Goal: Task Accomplishment & Management: Manage account settings

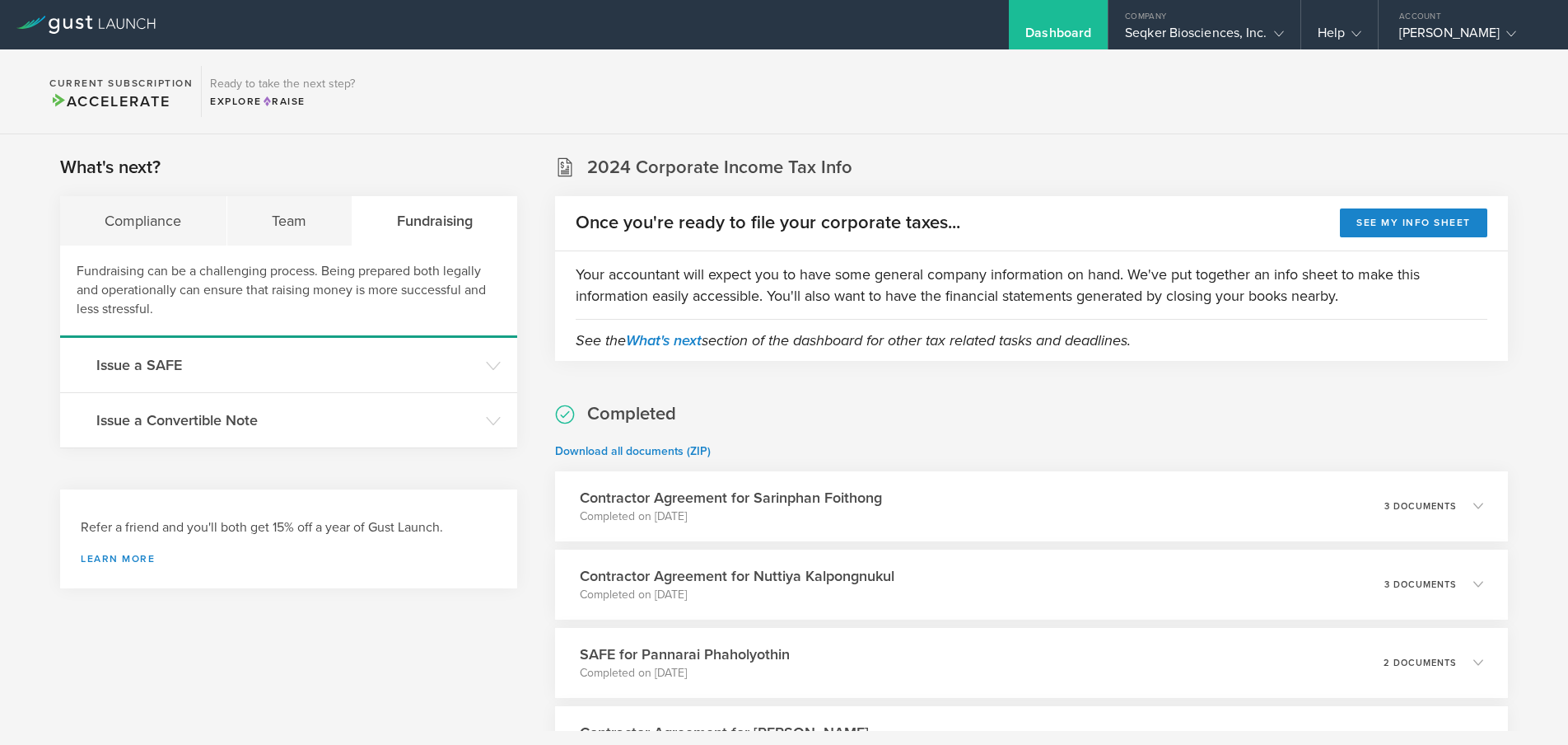
click at [756, 196] on div "Once you're ready to file your corporate taxes... See my info sheet" at bounding box center [1031, 223] width 953 height 55
click at [1448, 26] on div "[PERSON_NAME]" at bounding box center [1470, 37] width 140 height 25
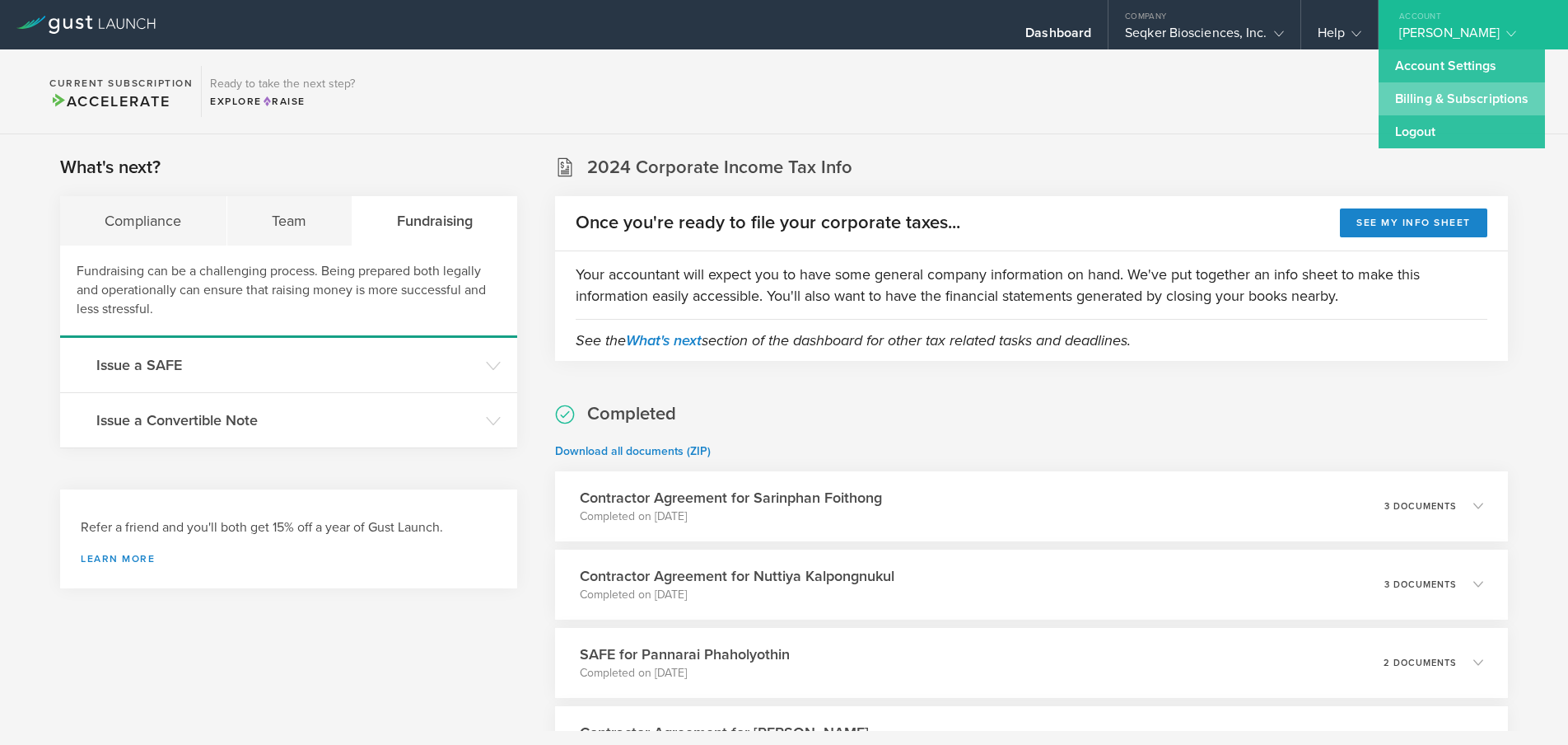
click at [1447, 91] on link "Billing & Subscriptions" at bounding box center [1462, 98] width 166 height 33
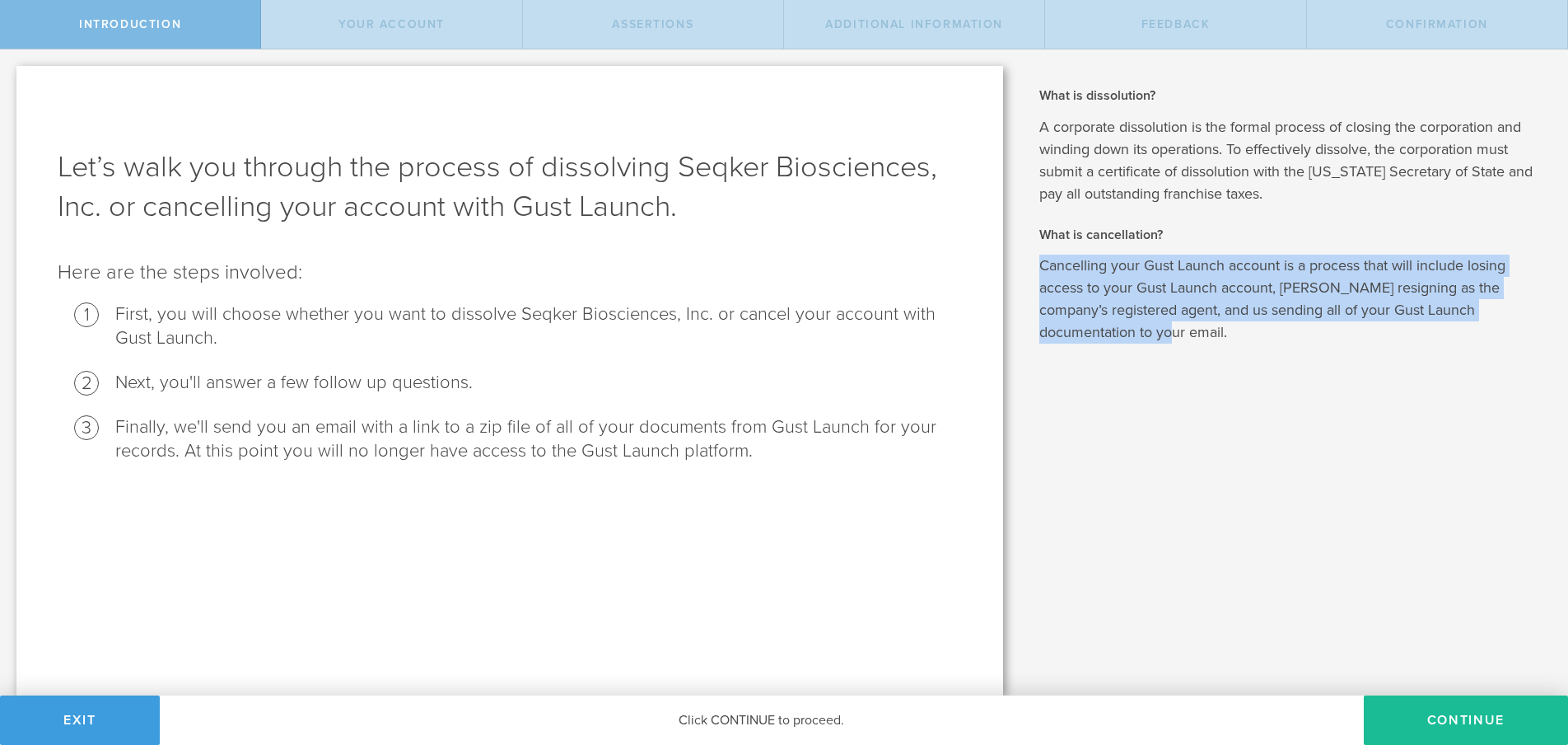
drag, startPoint x: 1040, startPoint y: 261, endPoint x: 1180, endPoint y: 354, distance: 168.2
click at [1180, 354] on div "What is dissolution? A corporate dissolution is the formal process of closing t…" at bounding box center [1294, 372] width 549 height 646
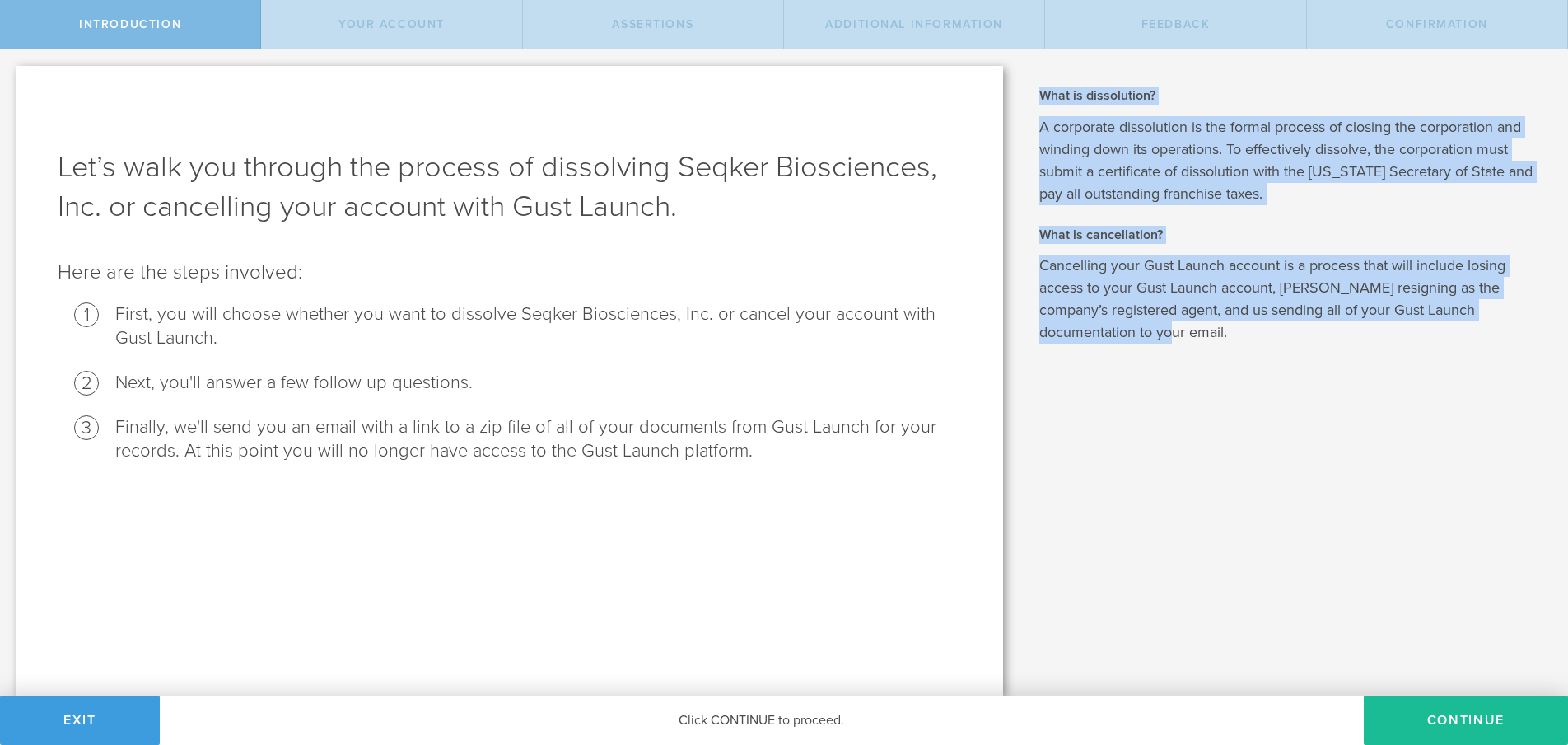
drag, startPoint x: 1233, startPoint y: 369, endPoint x: 1034, endPoint y: 81, distance: 350.5
click at [1034, 81] on div "What is dissolution? A corporate dissolution is the formal process of closing t…" at bounding box center [1294, 372] width 549 height 646
drag, startPoint x: 1034, startPoint y: 81, endPoint x: 1035, endPoint y: 96, distance: 15.7
click at [1035, 87] on div "What is dissolution? A corporate dissolution is the formal process of closing t…" at bounding box center [1294, 372] width 549 height 646
drag, startPoint x: 1021, startPoint y: 80, endPoint x: 1232, endPoint y: 378, distance: 365.2
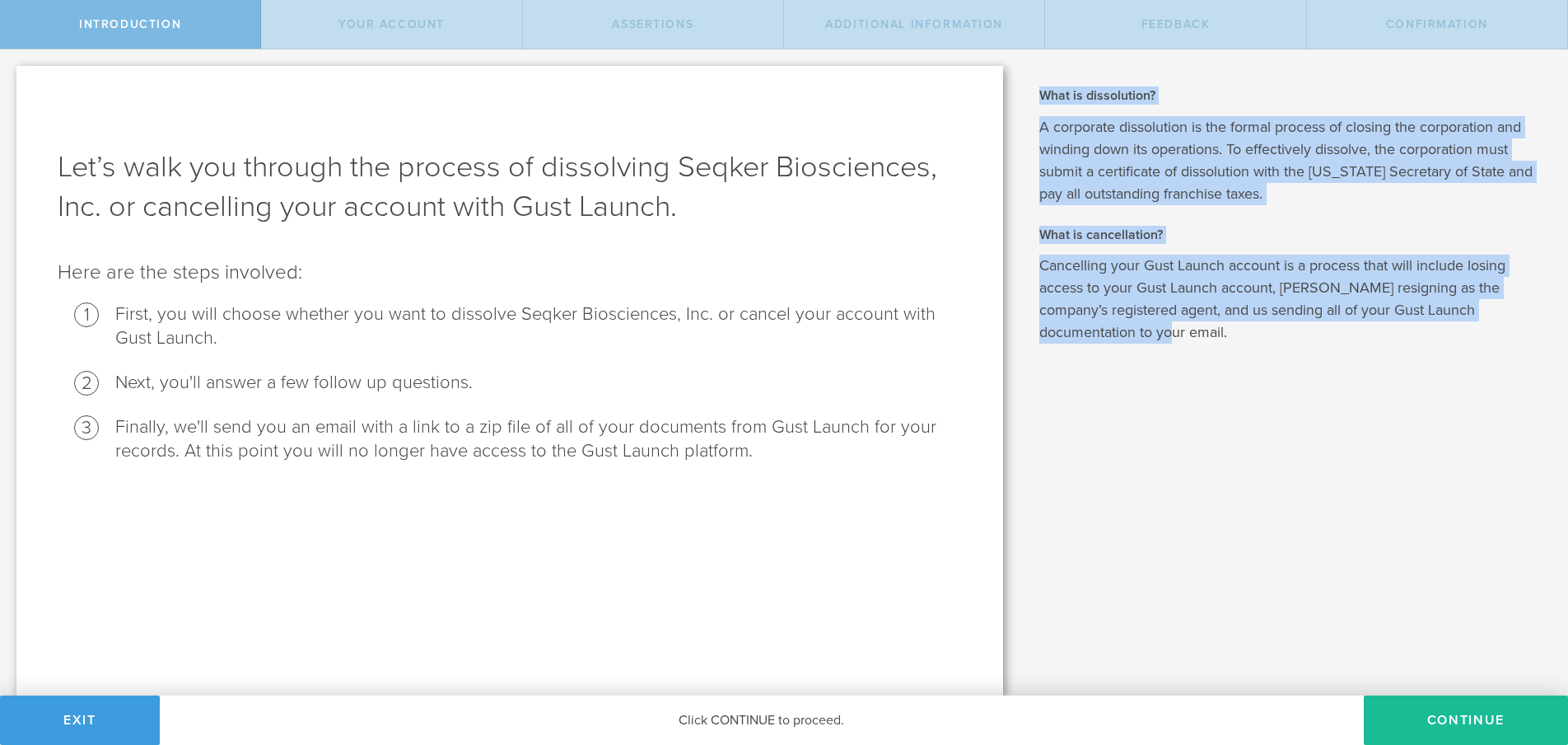
click at [1232, 378] on div "What is dissolution? A corporate dissolution is the formal process of closing t…" at bounding box center [1294, 372] width 549 height 646
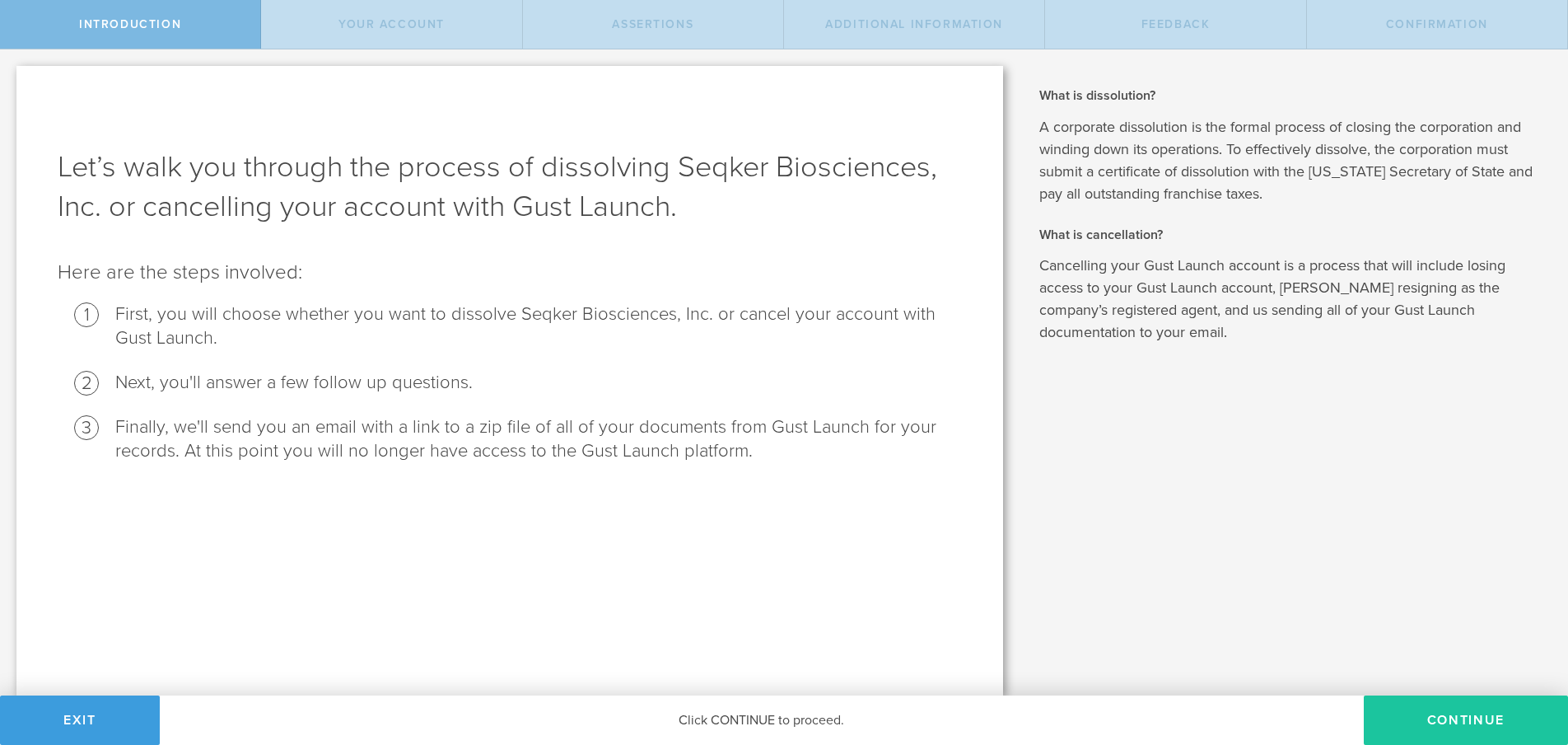
click at [1473, 737] on button "Continue" at bounding box center [1466, 719] width 204 height 49
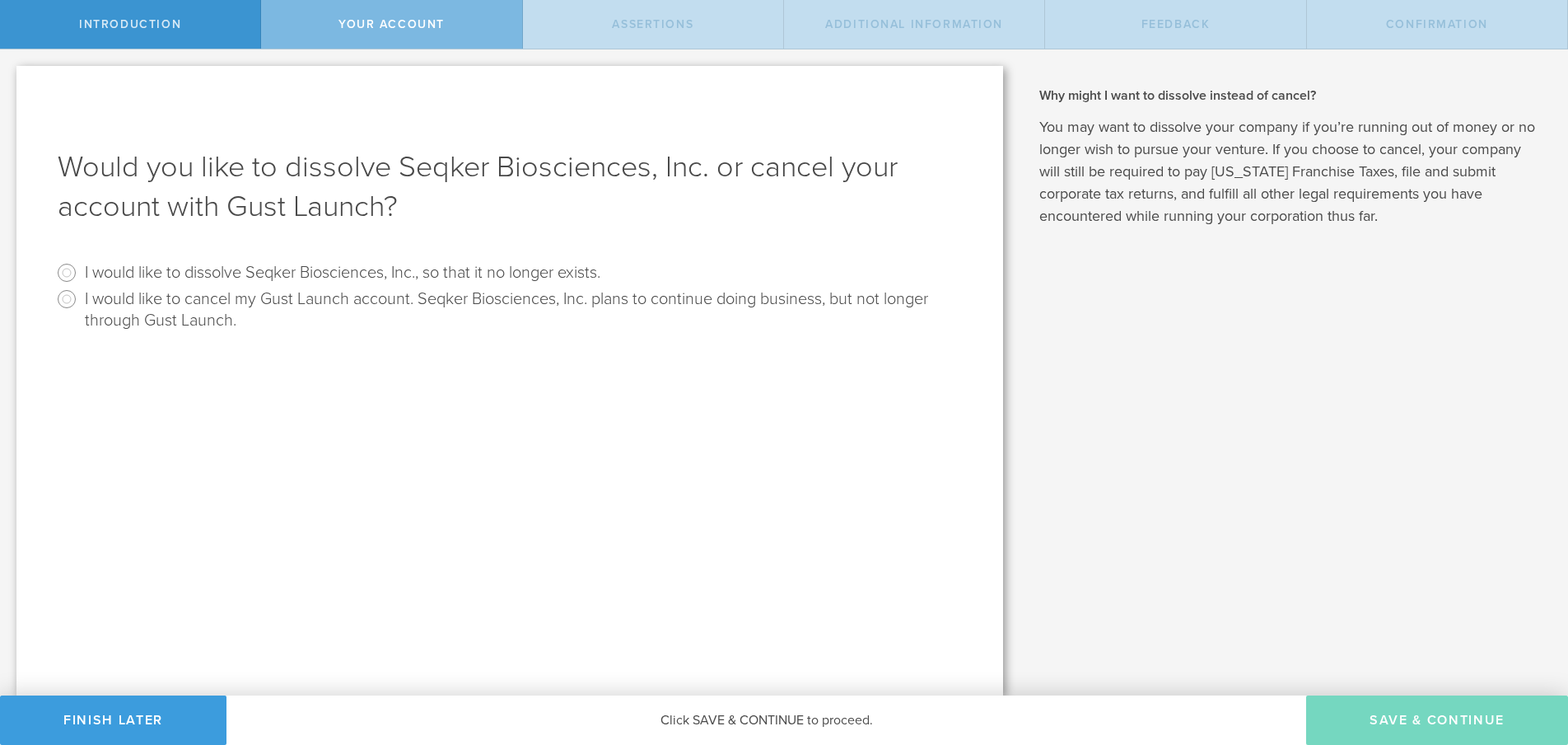
click at [227, 306] on label "I would like to cancel my Gust Launch account. Seqker Biosciences, Inc. plans t…" at bounding box center [521, 308] width 873 height 45
click at [80, 306] on input "I would like to cancel my Gust Launch account. Seqker Biosciences, Inc. plans t…" at bounding box center [67, 299] width 26 height 26
radio input "true"
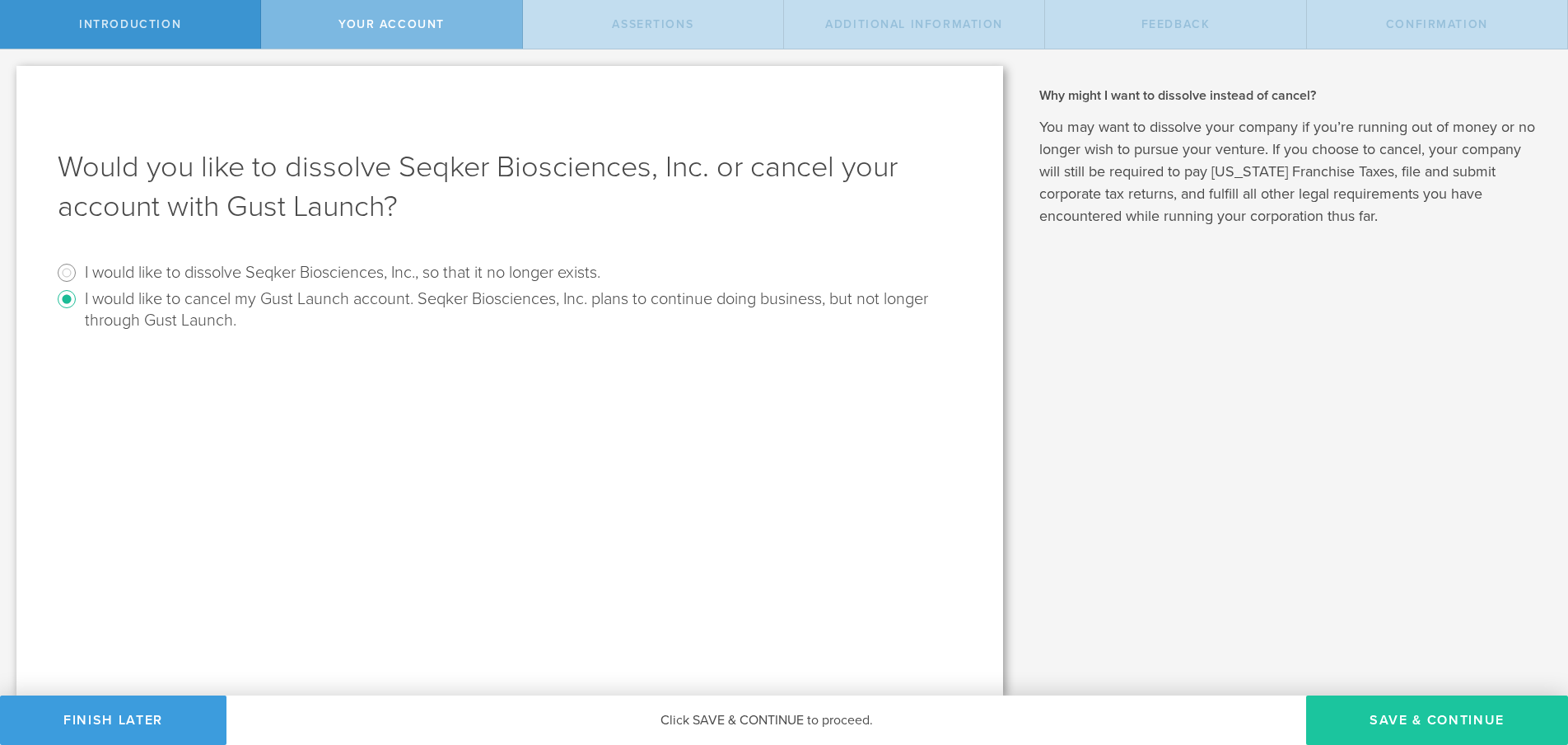
click at [1453, 713] on button "Save & Continue" at bounding box center [1438, 719] width 262 height 49
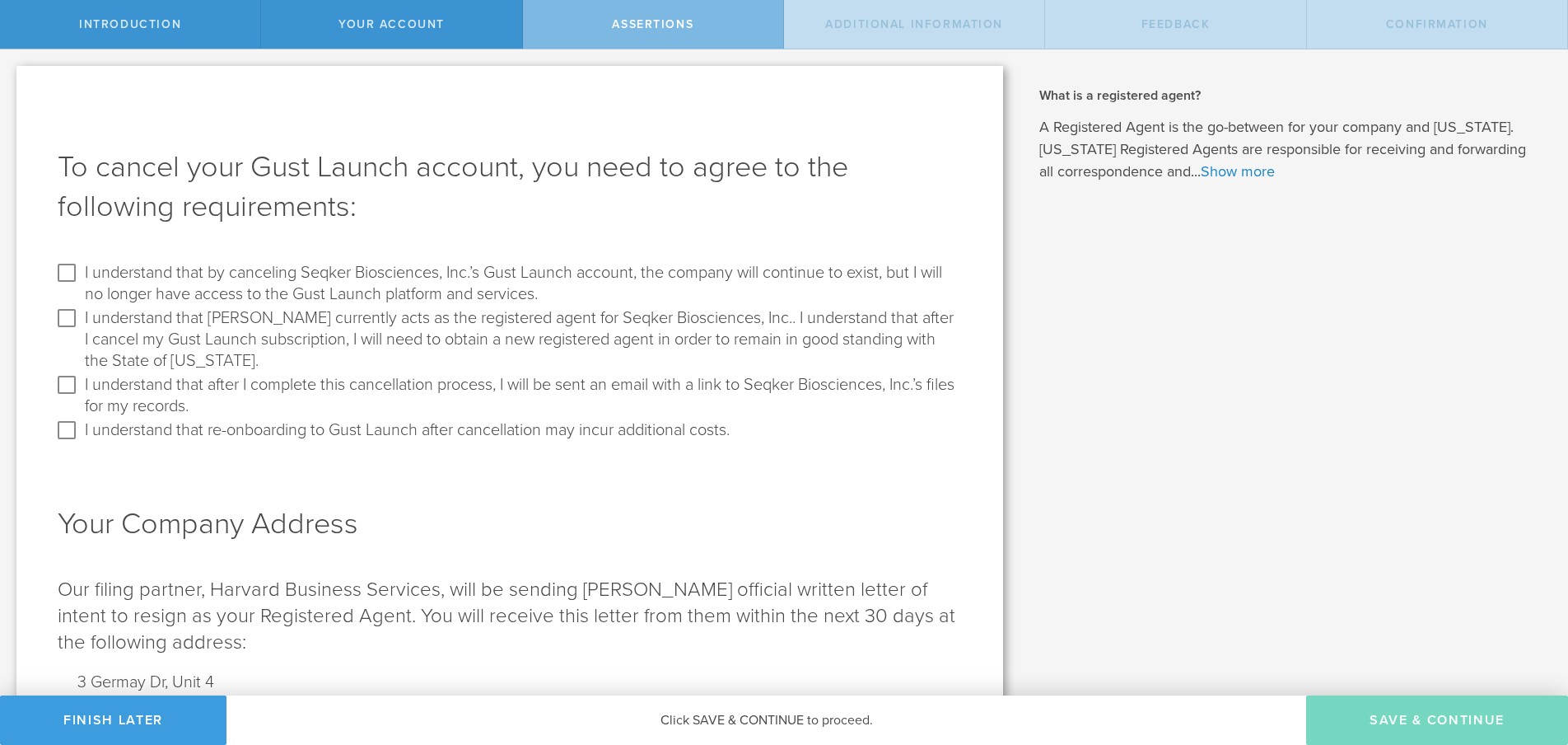
click at [414, 277] on label "I understand that by canceling Seqker Biosciences, Inc.’s Gust Launch account, …" at bounding box center [521, 281] width 873 height 45
click at [80, 277] on input "I understand that by canceling Seqker Biosciences, Inc.’s Gust Launch account, …" at bounding box center [67, 272] width 26 height 26
checkbox input "true"
click at [389, 331] on label "I understand that Gust currently acts as the registered agent for Seqker Biosci…" at bounding box center [521, 338] width 873 height 67
click at [80, 331] on input "I understand that Gust currently acts as the registered agent for Seqker Biosci…" at bounding box center [67, 318] width 26 height 26
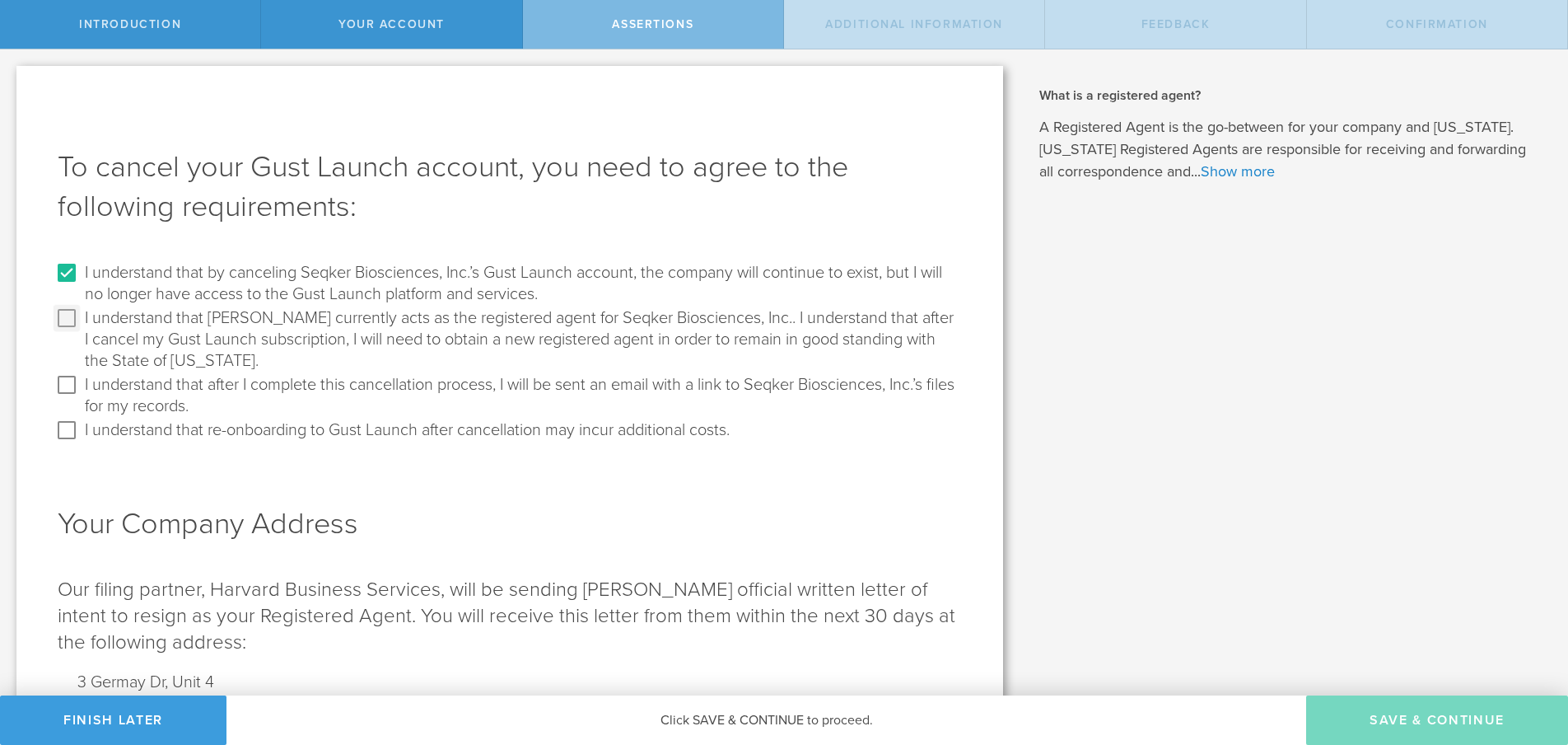
checkbox input "true"
click at [430, 396] on label "I understand that after I complete this cancellation process, I will be sent an…" at bounding box center [521, 394] width 873 height 45
click at [80, 396] on input "I understand that after I complete this cancellation process, I will be sent an…" at bounding box center [67, 385] width 26 height 26
checkbox input "true"
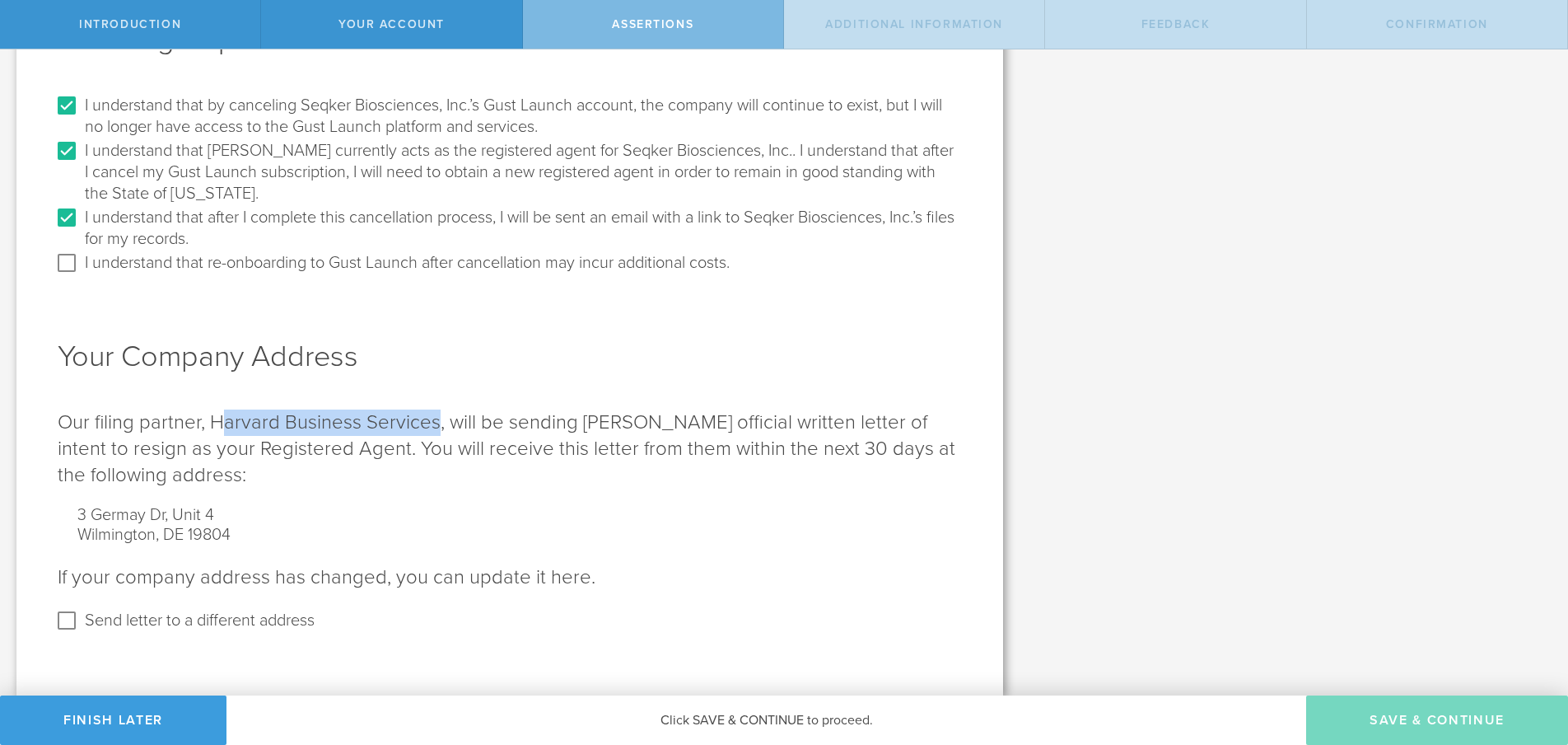
drag, startPoint x: 217, startPoint y: 426, endPoint x: 437, endPoint y: 415, distance: 221.0
click at [437, 415] on p "Our filing partner, Harvard Business Services, will be sending Gust’s official …" at bounding box center [510, 448] width 905 height 79
copy p "arvard Business Services"
click at [591, 399] on div "Your Company Address Our filing partner, Harvard Business Services, will be sen…" at bounding box center [510, 455] width 905 height 358
click at [633, 264] on label "I understand that re-onboarding to Gust Launch after cancellation may incur add…" at bounding box center [407, 262] width 645 height 24
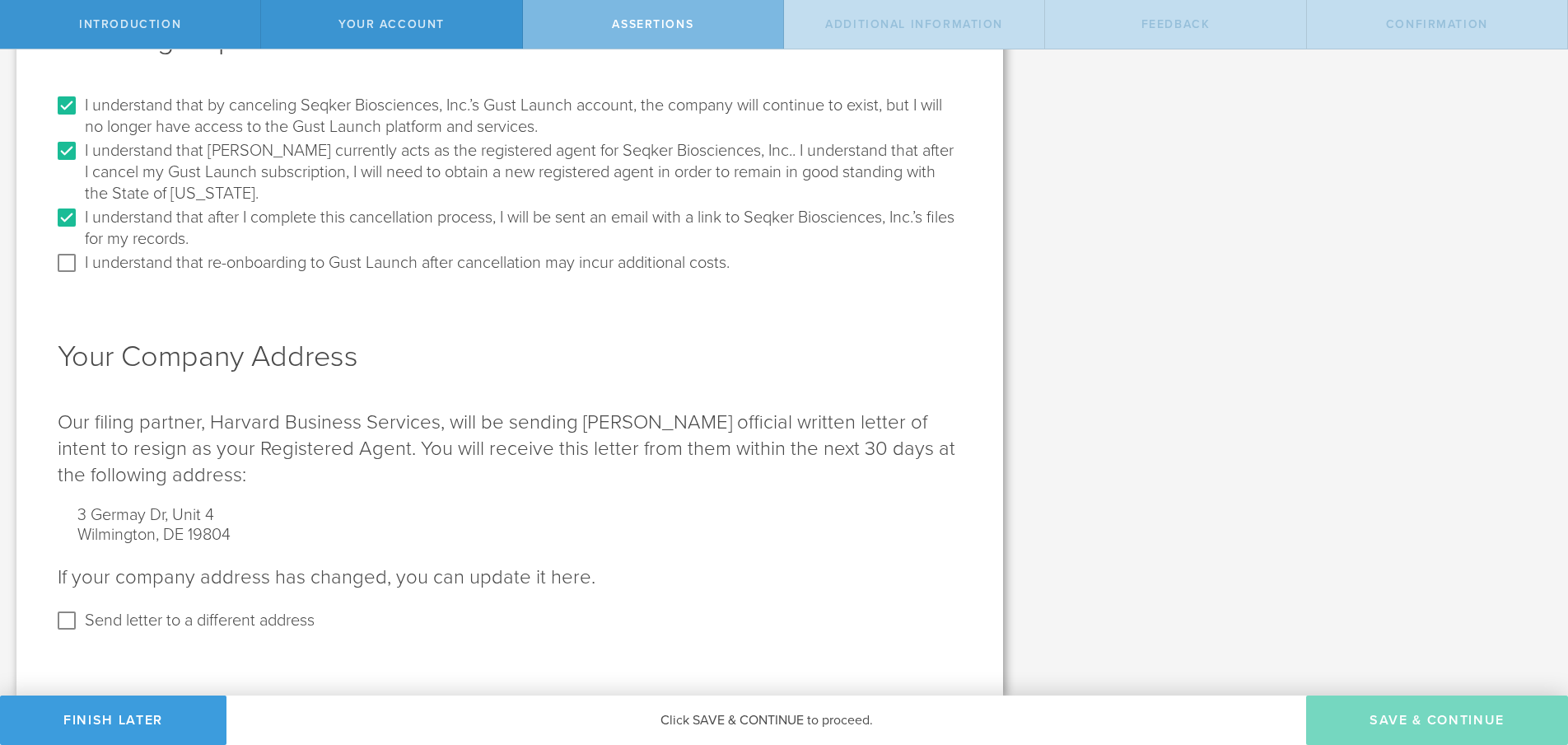
click at [80, 264] on input "I understand that re-onboarding to Gust Launch after cancellation may incur add…" at bounding box center [67, 263] width 26 height 26
checkbox input "true"
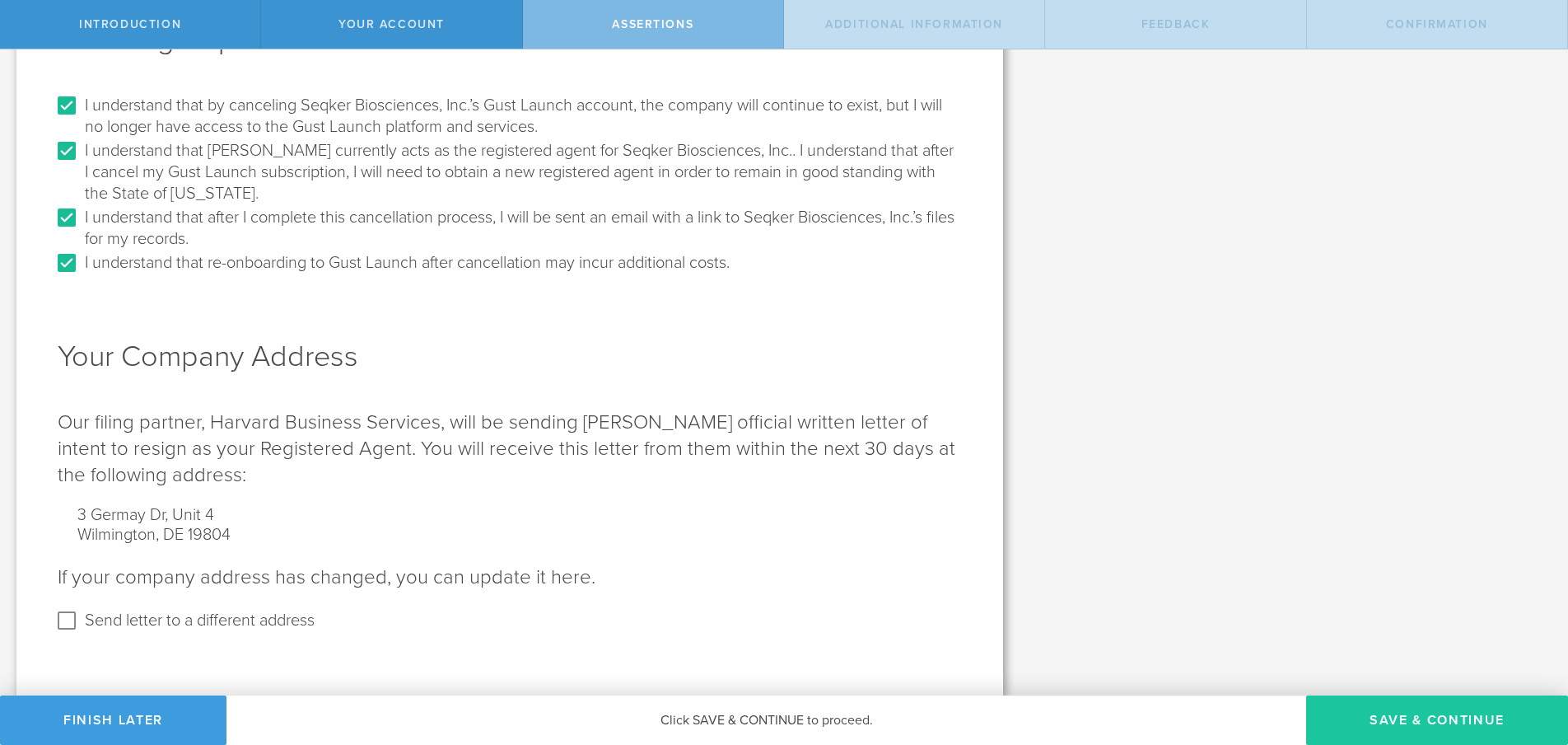
click at [1412, 730] on button "Save & Continue" at bounding box center [1438, 719] width 262 height 49
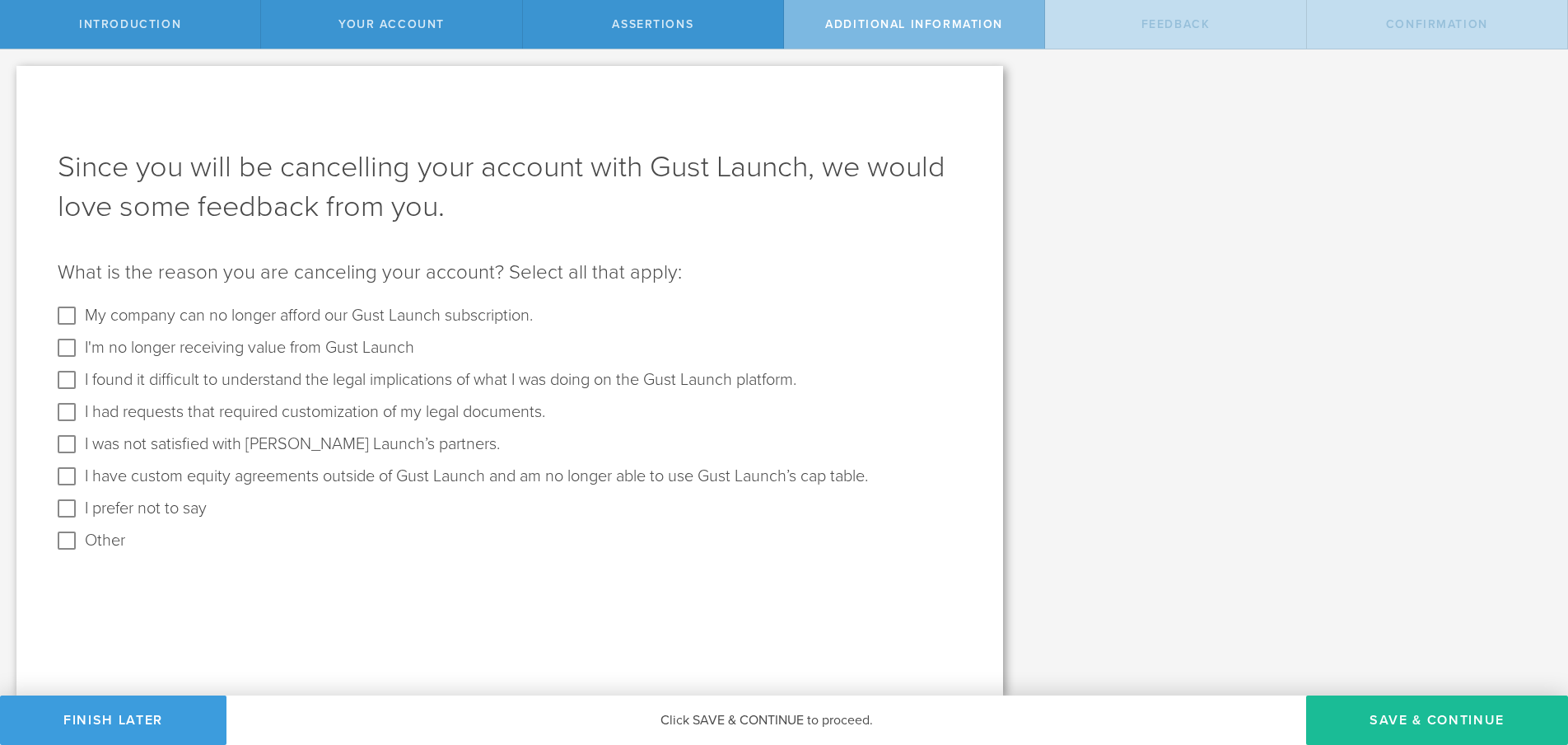
scroll to position [0, 0]
click at [461, 324] on label "My company can no longer afford our Gust Launch subscription." at bounding box center [309, 318] width 448 height 32
click at [80, 324] on input "My company can no longer afford our Gust Launch subscription." at bounding box center [67, 315] width 26 height 26
click at [460, 320] on label "My company can no longer afford our Gust Launch subscription." at bounding box center [309, 318] width 448 height 32
click at [80, 320] on input "My company can no longer afford our Gust Launch subscription." at bounding box center [67, 315] width 26 height 26
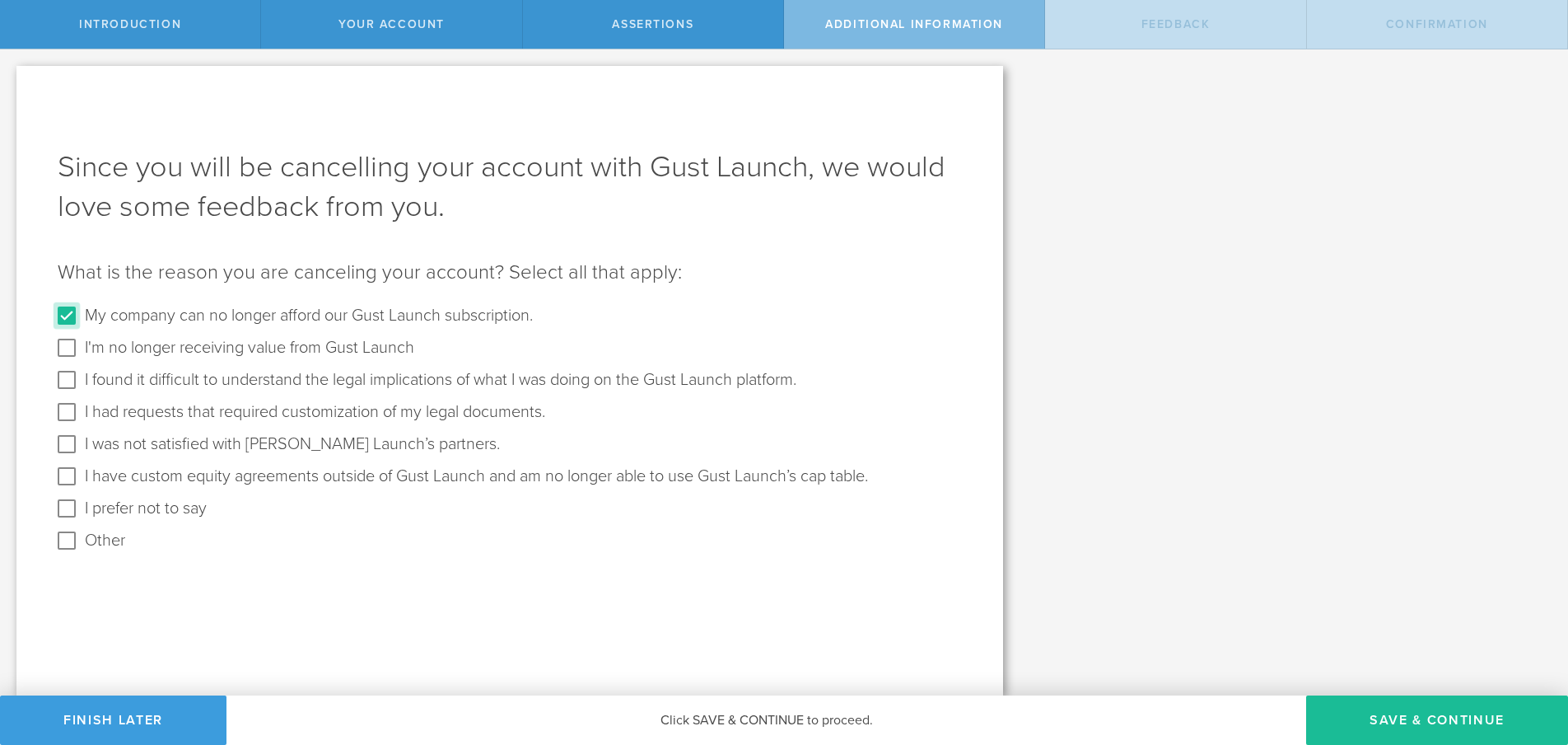
checkbox input "false"
click at [391, 358] on label "I'm no longer receiving value from Gust Launch" at bounding box center [250, 350] width 330 height 32
click at [80, 358] on input "I'm no longer receiving value from Gust Launch" at bounding box center [67, 347] width 26 height 26
checkbox input "true"
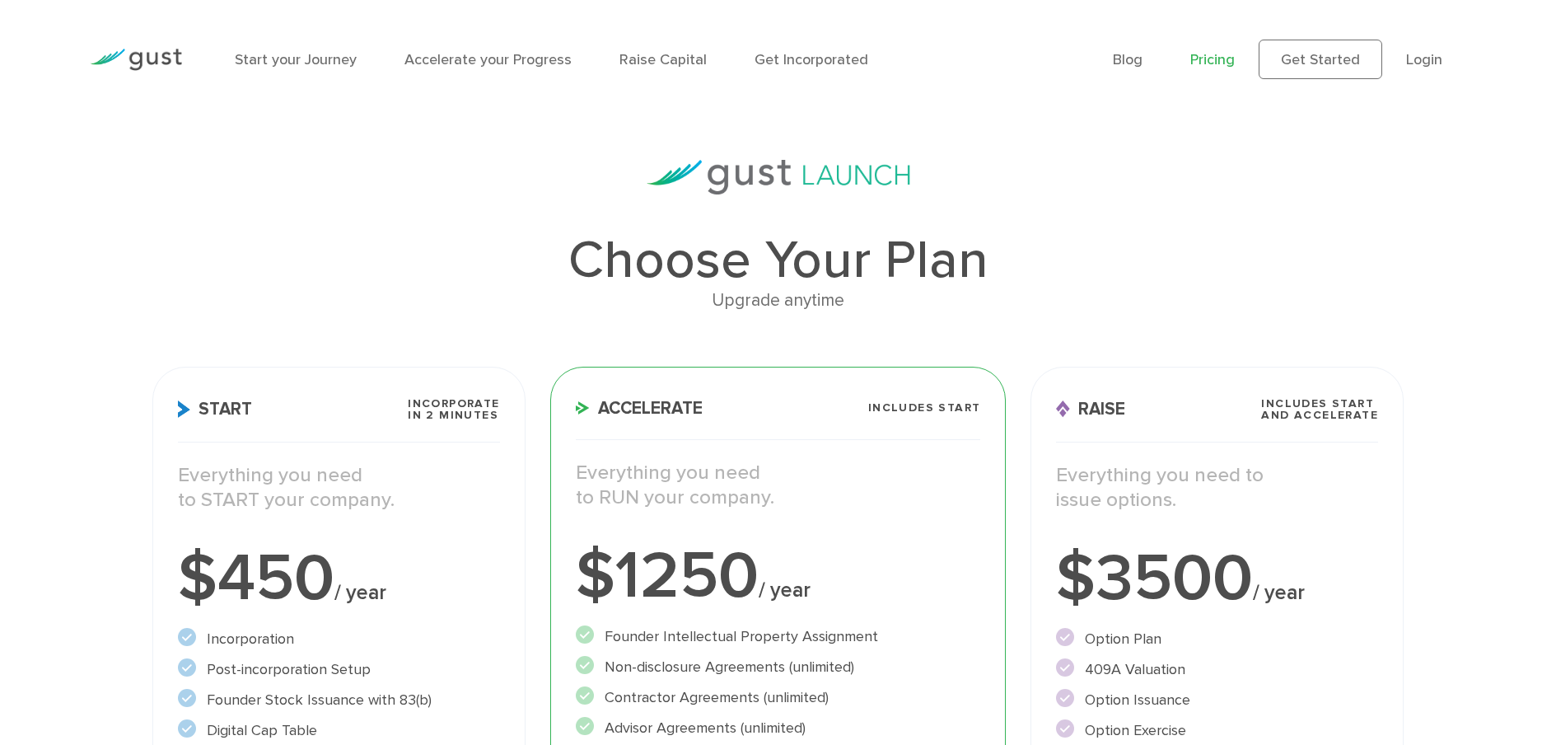
click at [1194, 59] on link "Pricing" at bounding box center [1212, 59] width 44 height 17
